Goal: Task Accomplishment & Management: Use online tool/utility

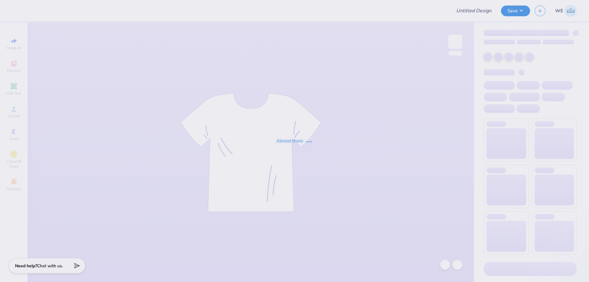
type input "[GEOGRAPHIC_DATA][US_STATE] : [PERSON_NAME]"
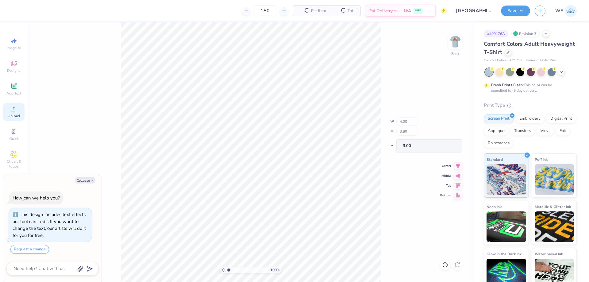
click at [16, 114] on span "Upload" at bounding box center [14, 116] width 12 height 5
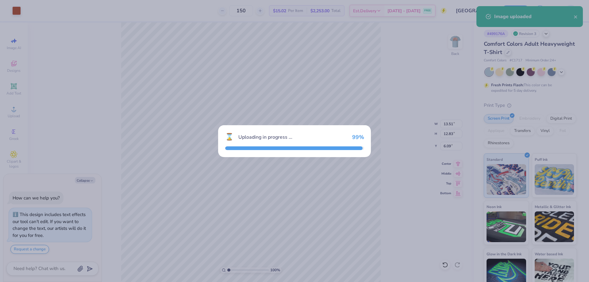
type textarea "x"
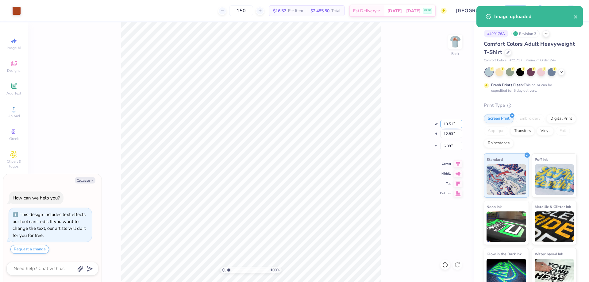
click at [449, 122] on input "13.51" at bounding box center [451, 124] width 22 height 9
type input "4"
type textarea "x"
type input "4.00"
type input "3.80"
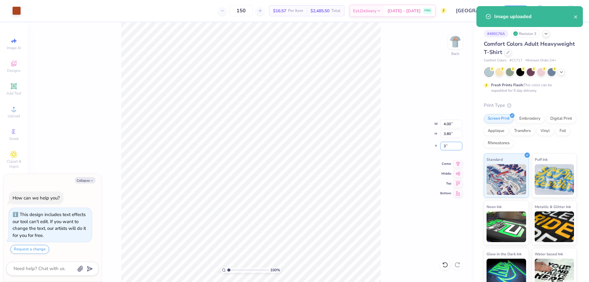
type input "3"
type textarea "x"
type input "3.00"
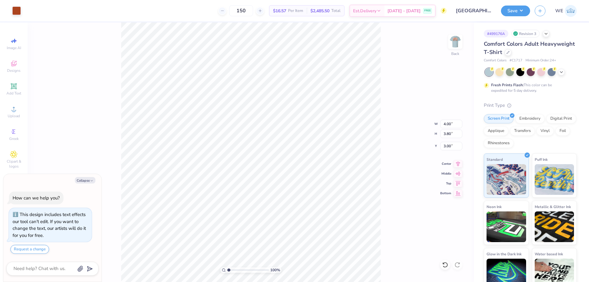
type textarea "x"
click at [454, 145] on input "4.44" at bounding box center [451, 146] width 22 height 9
type input "3"
type textarea "x"
type input "3.00"
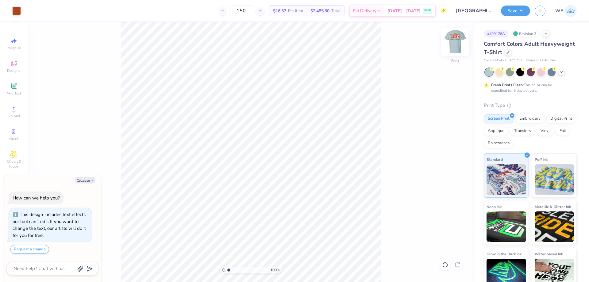
click at [448, 37] on div at bounding box center [455, 42] width 28 height 28
click at [518, 14] on button "Save" at bounding box center [515, 10] width 29 height 11
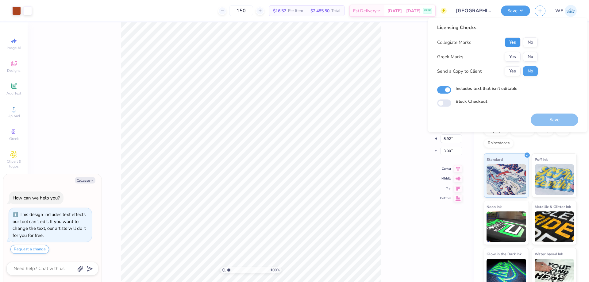
click at [520, 41] on button "Yes" at bounding box center [513, 42] width 16 height 10
click at [524, 52] on div "Yes No" at bounding box center [521, 57] width 33 height 10
click at [528, 57] on button "No" at bounding box center [530, 57] width 15 height 10
click at [515, 72] on button "Yes" at bounding box center [513, 71] width 16 height 10
click at [550, 115] on button "Save" at bounding box center [555, 120] width 48 height 13
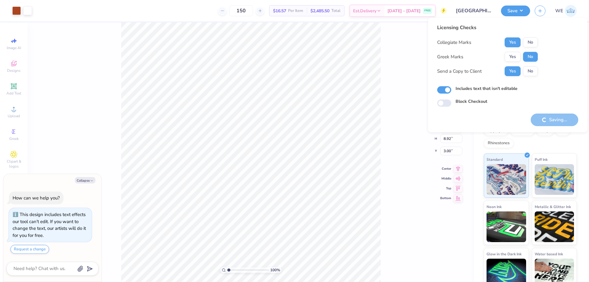
type textarea "x"
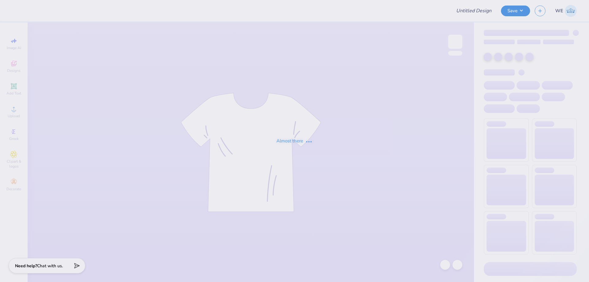
type input "Dakota Collins : Eastern Washington University"
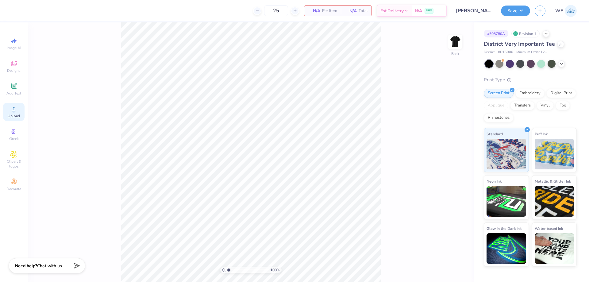
click at [17, 113] on div "Upload" at bounding box center [13, 112] width 21 height 18
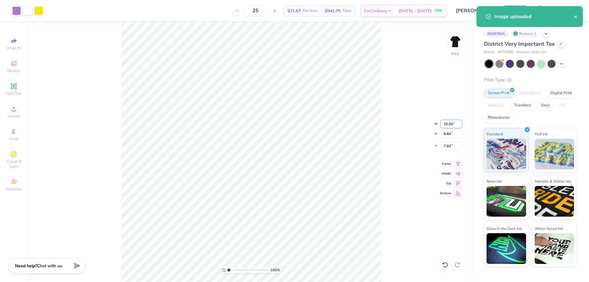
click at [445, 122] on input "15.00" at bounding box center [451, 124] width 22 height 9
type input "4.00"
type input "2.36"
type input "3.00"
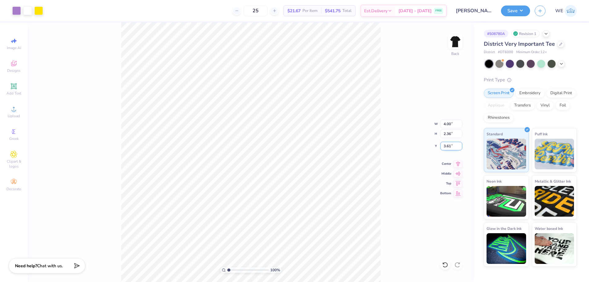
click at [451, 147] on input "3.61" at bounding box center [451, 146] width 22 height 9
type input "3.00"
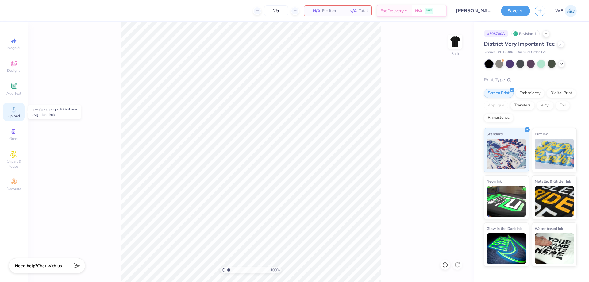
click at [14, 112] on circle at bounding box center [13, 110] width 3 height 3
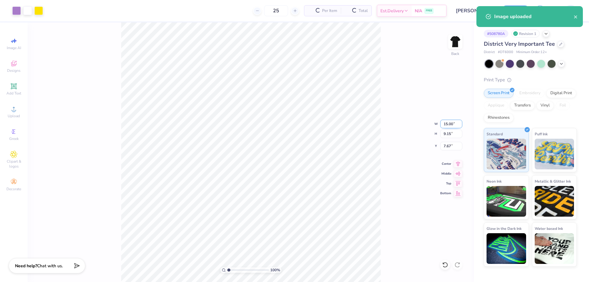
drag, startPoint x: 455, startPoint y: 125, endPoint x: 452, endPoint y: 125, distance: 3.1
click at [454, 125] on input "15.00" at bounding box center [451, 124] width 22 height 9
type input "4.00"
type input "2.44"
type input "11.03"
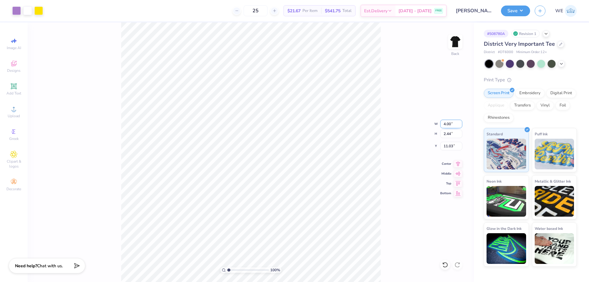
click at [449, 123] on input "4.00" at bounding box center [451, 124] width 22 height 9
type input "11.00"
type input "6.71"
type input "3.00"
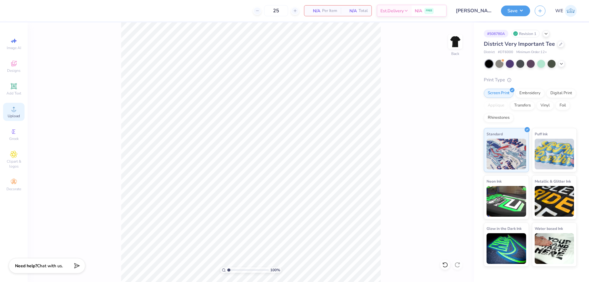
click at [14, 112] on circle at bounding box center [13, 110] width 3 height 3
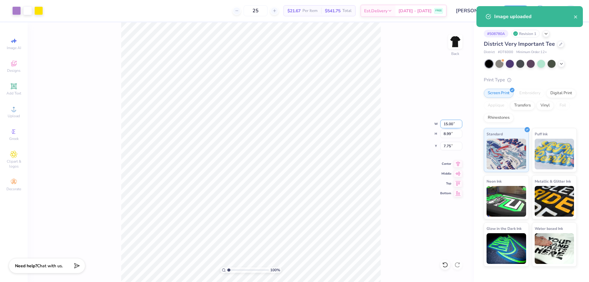
click at [449, 126] on input "15.00" at bounding box center [451, 124] width 22 height 9
type input "11.00"
type input "6.59"
type input "3.00"
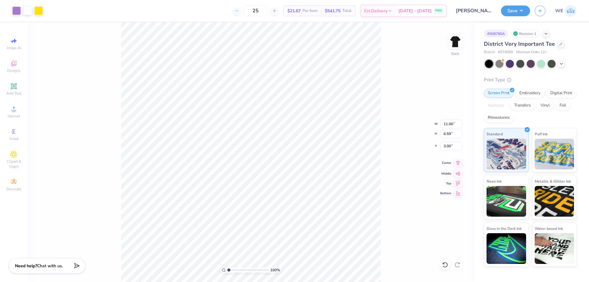
click at [457, 161] on icon at bounding box center [458, 162] width 9 height 7
drag, startPoint x: 386, startPoint y: 170, endPoint x: 419, endPoint y: 92, distance: 84.6
click at [385, 170] on div "100 % Back W 11.00 11.00 " H 6.59 6.59 " Y 3.00 3.00 " Center Middle Top Bottom" at bounding box center [251, 152] width 447 height 260
click at [461, 36] on img at bounding box center [455, 41] width 25 height 25
click at [12, 114] on span "Upload" at bounding box center [14, 116] width 12 height 5
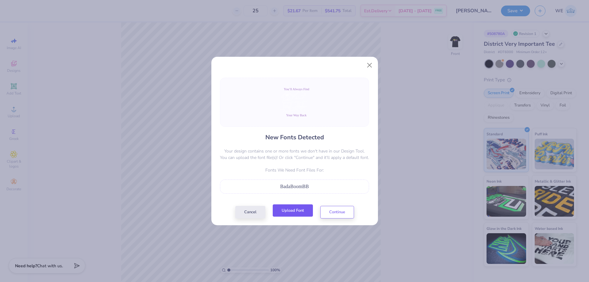
click at [293, 214] on button "Upload Font" at bounding box center [293, 210] width 40 height 13
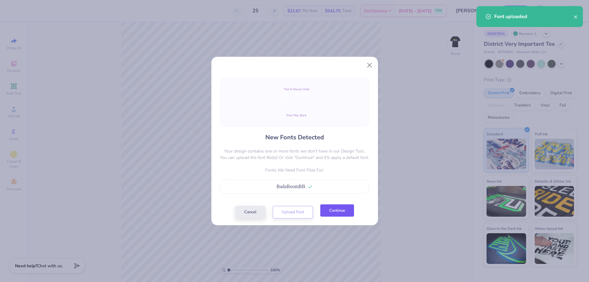
click at [330, 205] on button "Continue" at bounding box center [337, 210] width 34 height 13
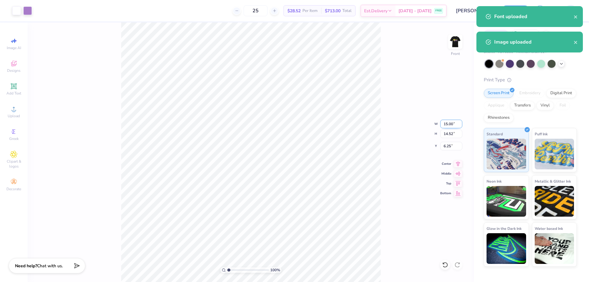
click at [449, 126] on input "15.00" at bounding box center [451, 124] width 22 height 9
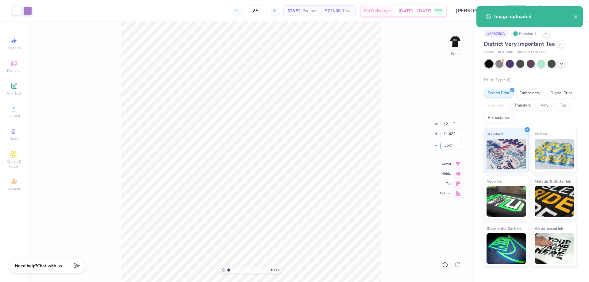
type input "12.00"
type input "11.62"
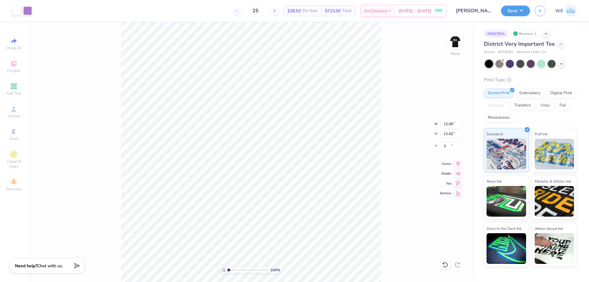
type input "3.00"
click at [450, 133] on input "11.62" at bounding box center [451, 134] width 22 height 9
type input "12.5"
type input "12.91"
type input "12.50"
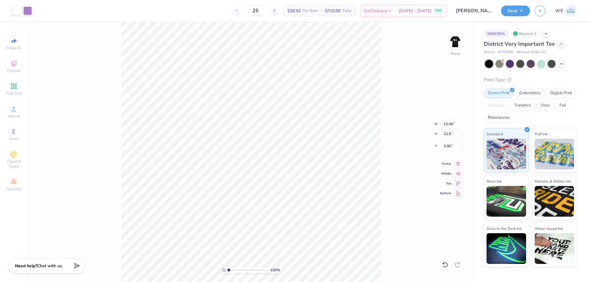
type input "2.56"
click at [450, 123] on input "12.91" at bounding box center [451, 124] width 22 height 9
type input "12"
type input "3.00"
type input "12.00"
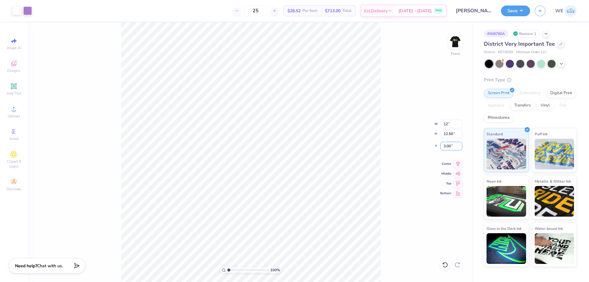
type input "11.62"
type input "3.00"
type input "1"
click at [516, 10] on button "Save" at bounding box center [515, 10] width 29 height 11
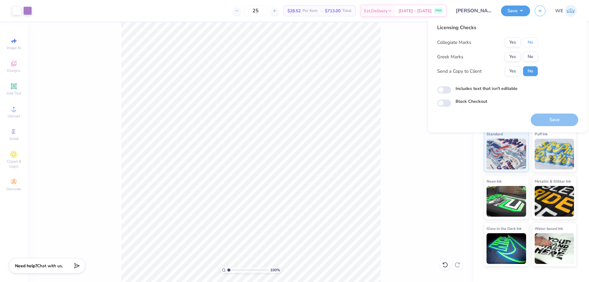
drag, startPoint x: 532, startPoint y: 41, endPoint x: 522, endPoint y: 51, distance: 14.3
click at [532, 43] on button "No" at bounding box center [530, 42] width 15 height 10
click at [511, 59] on button "Yes" at bounding box center [513, 57] width 16 height 10
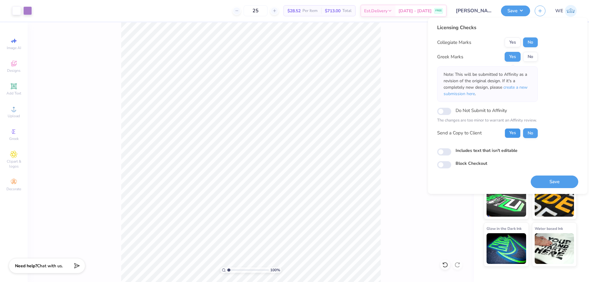
click at [518, 137] on button "Yes" at bounding box center [513, 133] width 16 height 10
click at [520, 89] on span "create a new submission here" at bounding box center [486, 90] width 84 height 12
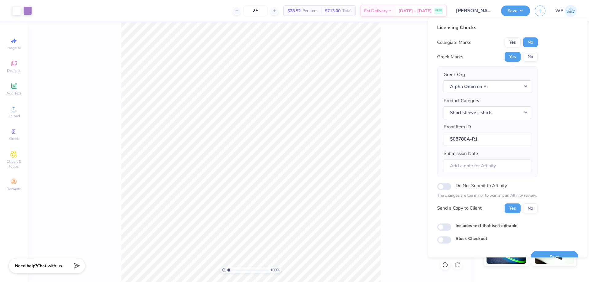
click at [451, 224] on div "Includes text that isn't editable" at bounding box center [507, 225] width 141 height 7
click at [445, 227] on input "Includes text that isn't editable" at bounding box center [444, 226] width 14 height 7
checkbox input "true"
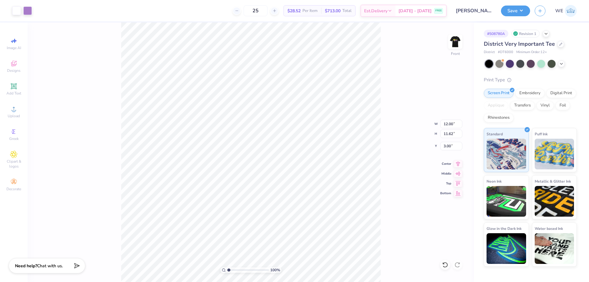
click at [410, 65] on div "100 % Front W 12.00 12.00 " H 11.62 11.62 " Y 3.00 3.00 " Center Middle Top Bot…" at bounding box center [251, 152] width 447 height 260
click at [518, 14] on button "Save" at bounding box center [515, 10] width 29 height 11
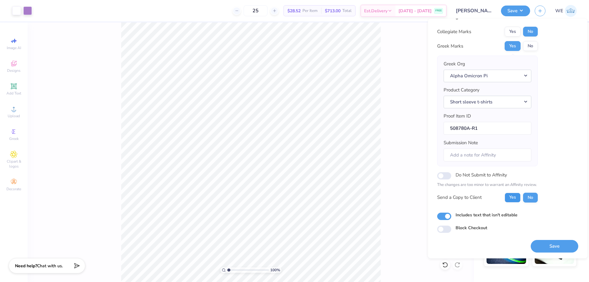
click at [518, 199] on button "Yes" at bounding box center [513, 198] width 16 height 10
click at [548, 250] on button "Save" at bounding box center [555, 246] width 48 height 13
